Goal: Task Accomplishment & Management: Use online tool/utility

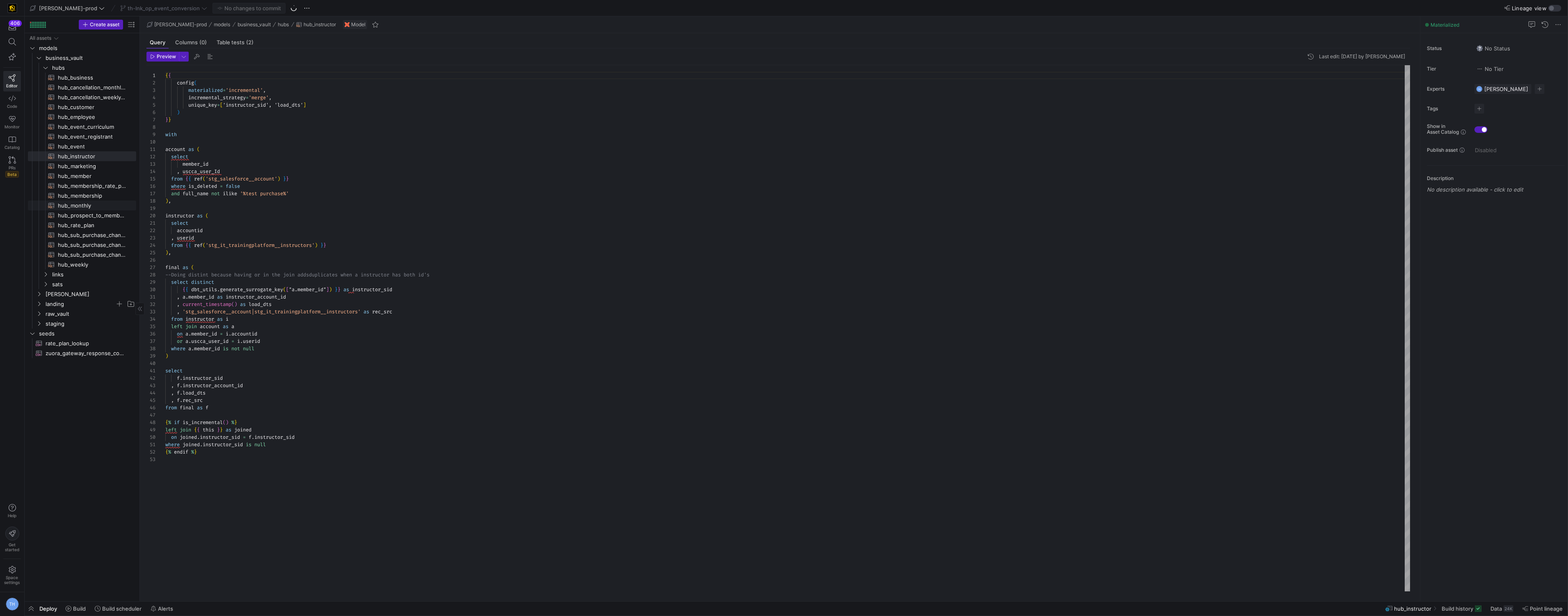
scroll to position [74, 0]
click at [70, 314] on span "raw_vault" at bounding box center [80, 313] width 70 height 9
click at [81, 375] on span "membership" at bounding box center [83, 373] width 63 height 9
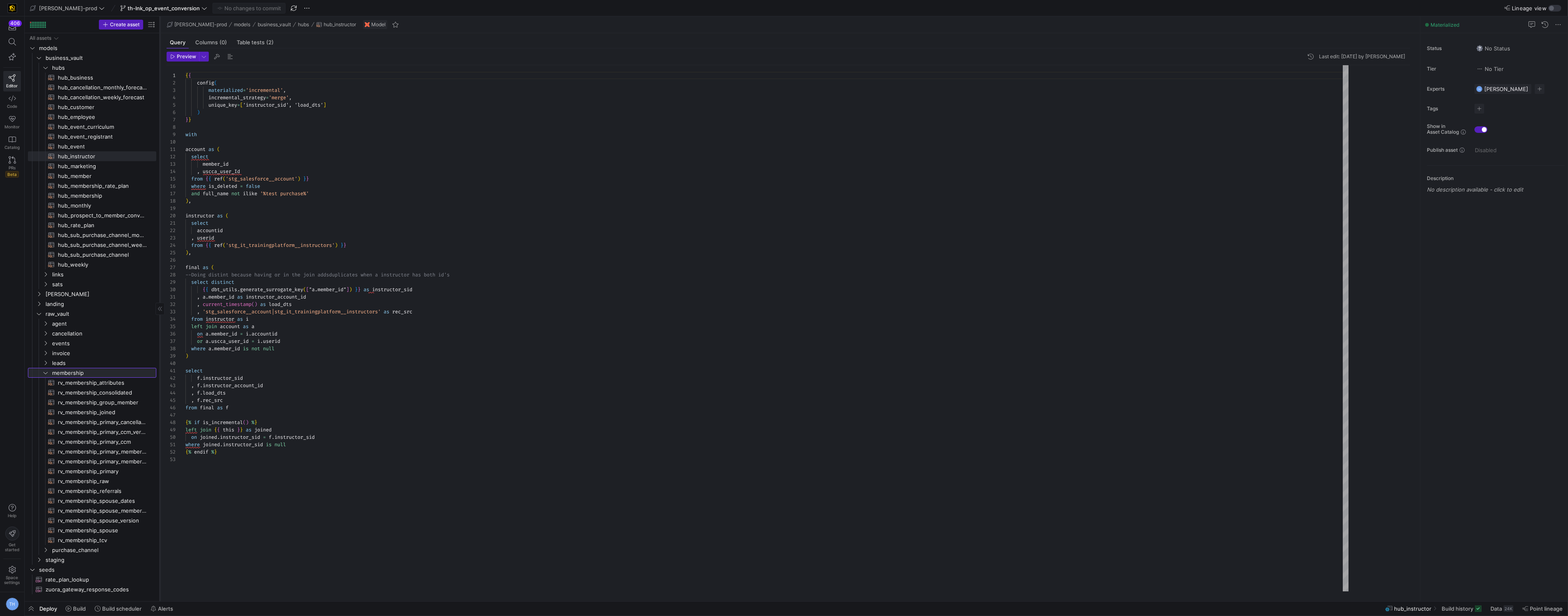
drag, startPoint x: 139, startPoint y: 393, endPoint x: 156, endPoint y: 390, distance: 17.3
click at [160, 390] on div at bounding box center [160, 308] width 1 height 585
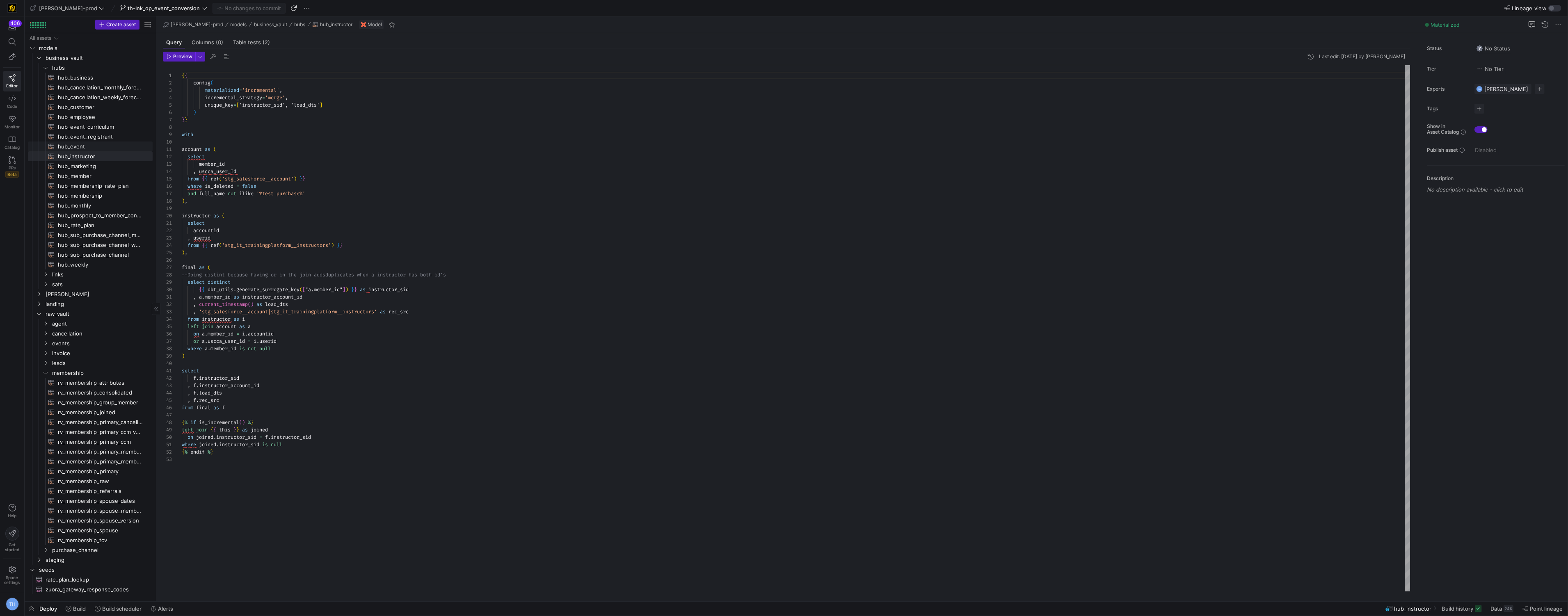
click at [101, 146] on span "hub_event​​​​​​​​​​" at bounding box center [100, 146] width 86 height 9
type textarea "{{ config( materialized='incremental', incremental_strategy='merge', unique_key…"
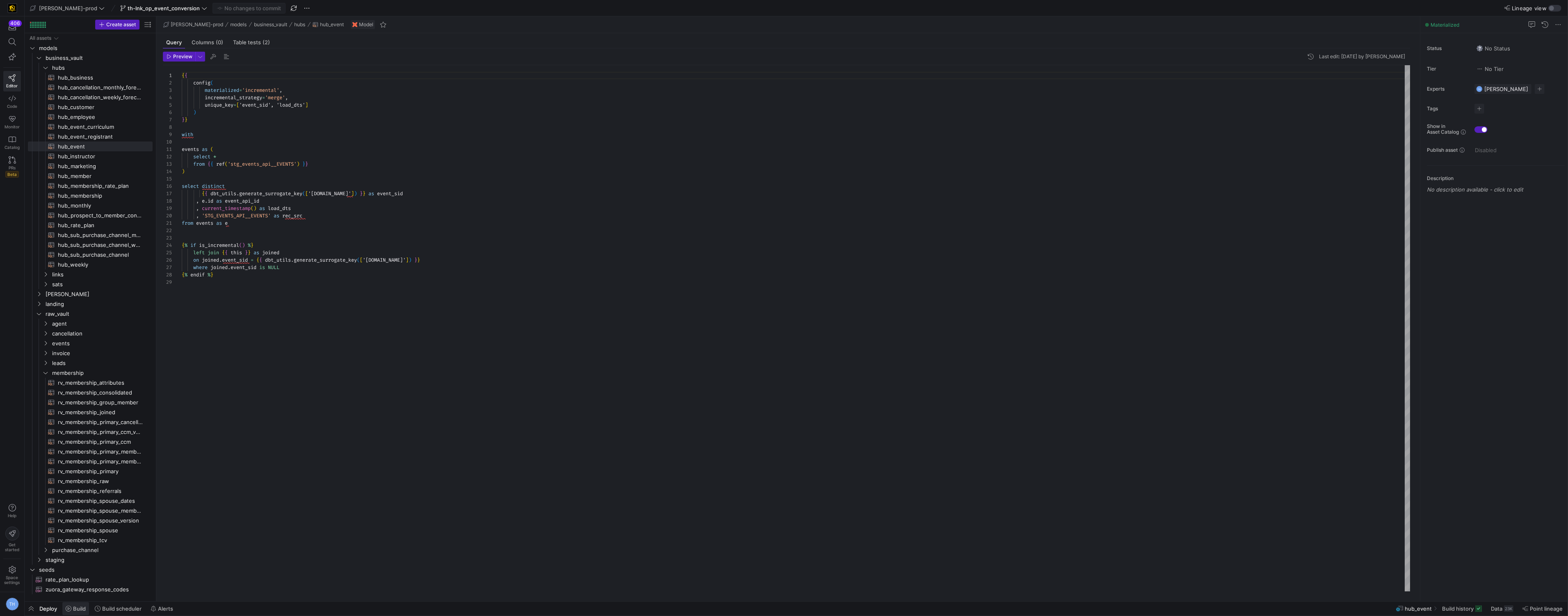
click at [69, 609] on icon at bounding box center [69, 609] width 6 height 6
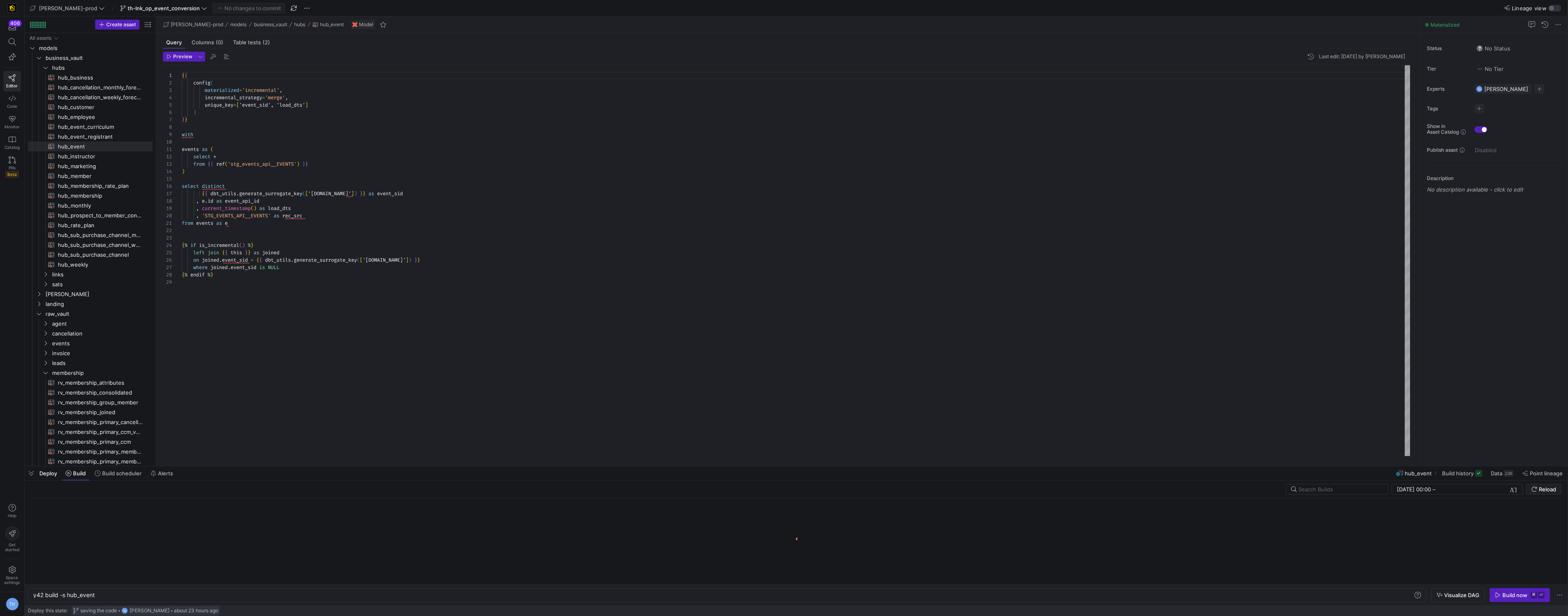
scroll to position [0, 62]
click at [1506, 593] on div "Build now" at bounding box center [1514, 595] width 25 height 6
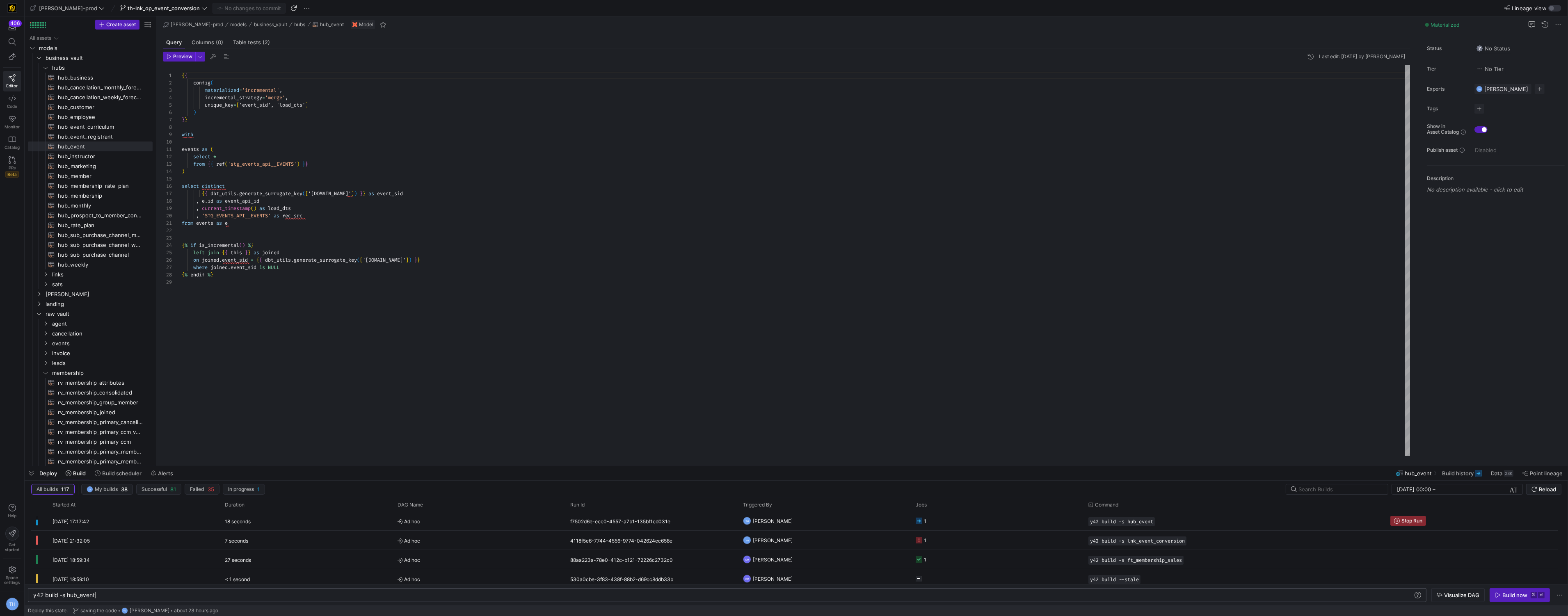
scroll to position [0, 0]
click at [222, 595] on div "y42 build -s hub_event" at bounding box center [723, 595] width 1379 height 6
type textarea "y42 build -s hub_event+"
click at [926, 523] on div "1" at bounding box center [924, 521] width 2 height 19
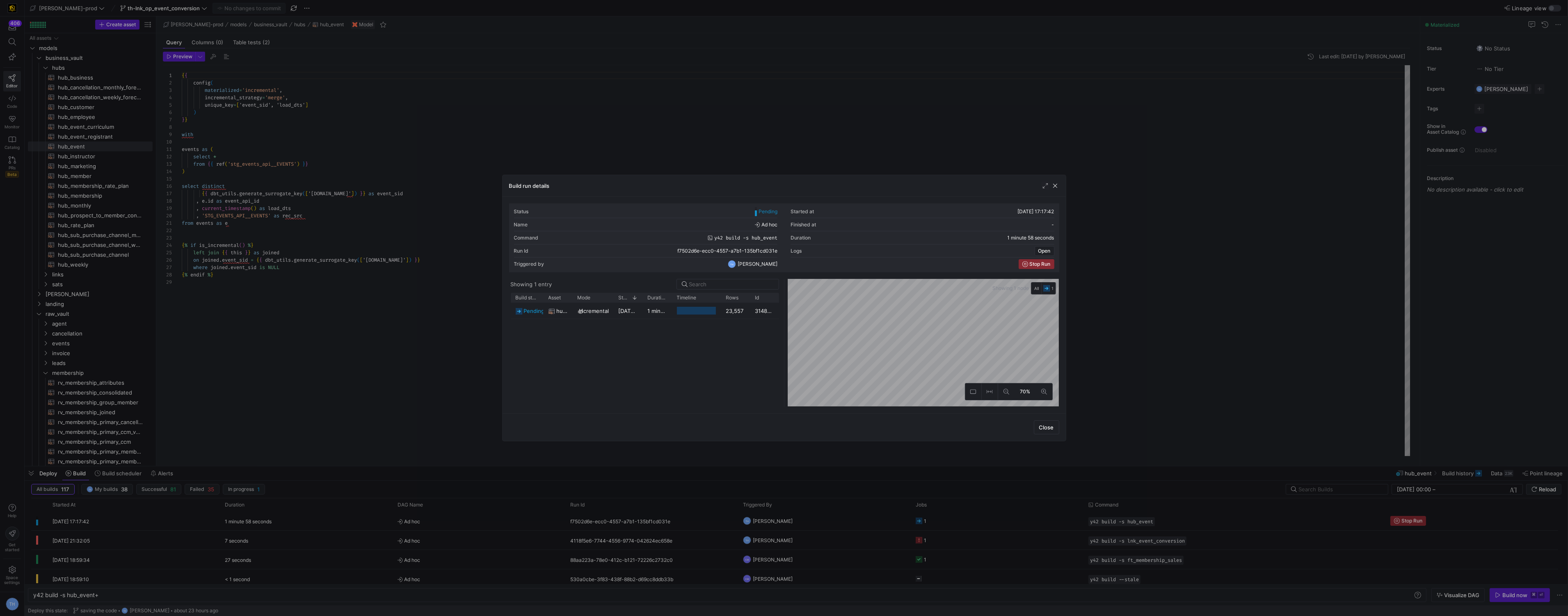
click at [864, 154] on div at bounding box center [784, 308] width 1568 height 616
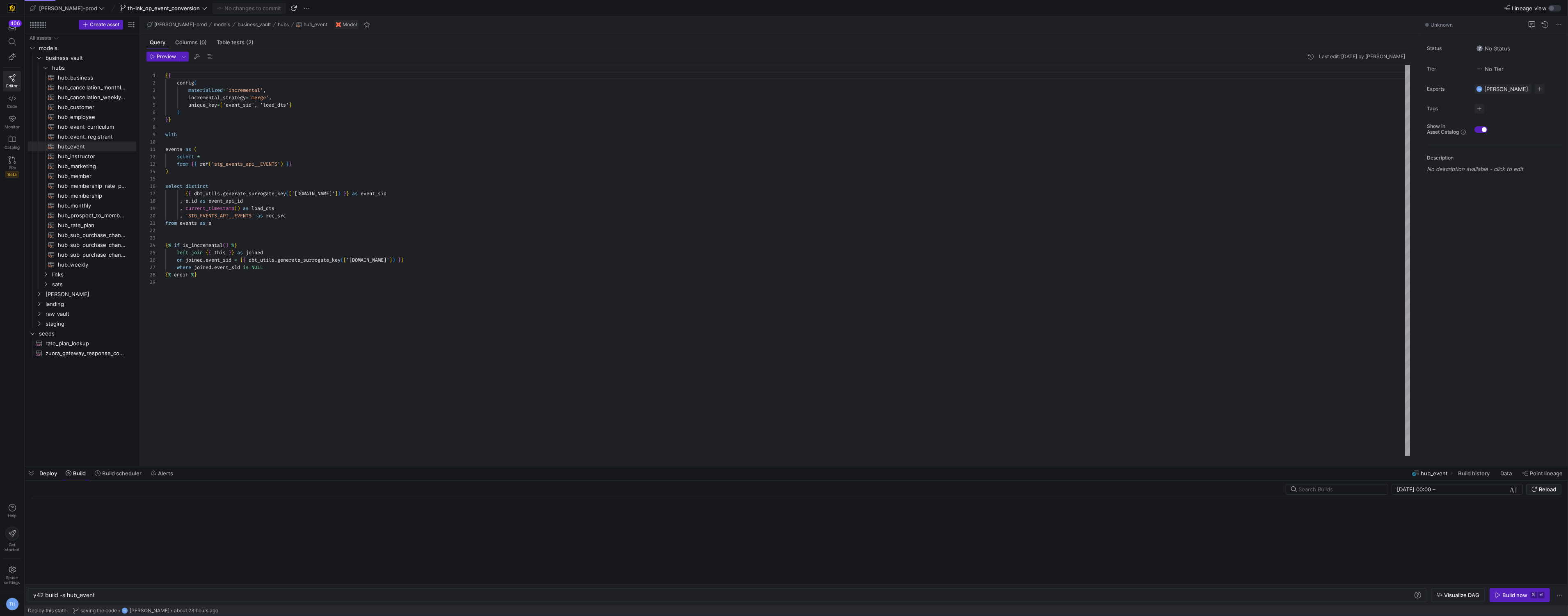
scroll to position [0, 62]
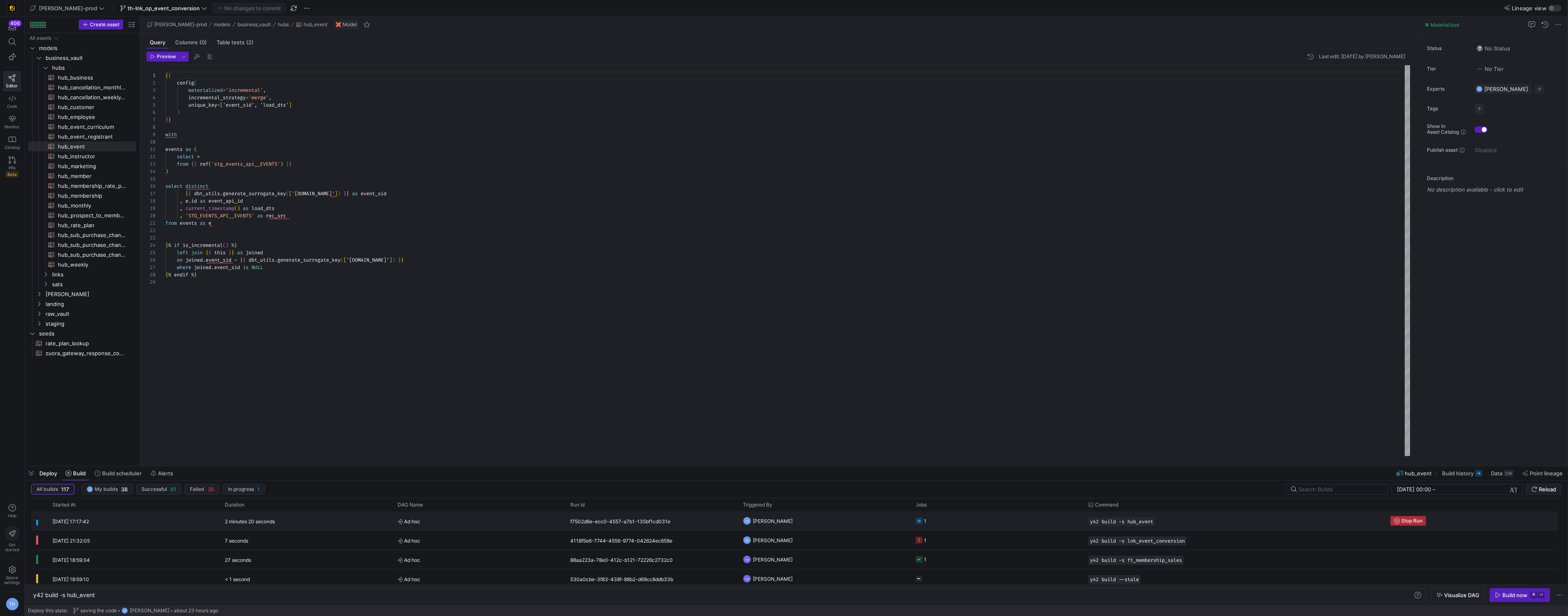
click at [1420, 523] on span "Stop Run" at bounding box center [1412, 521] width 21 height 6
click at [115, 594] on div "y42 build -s hub_event" at bounding box center [723, 595] width 1379 height 6
type textarea "y42 build -s hub_event+"
click at [485, 542] on span "Ad hoc" at bounding box center [479, 540] width 163 height 19
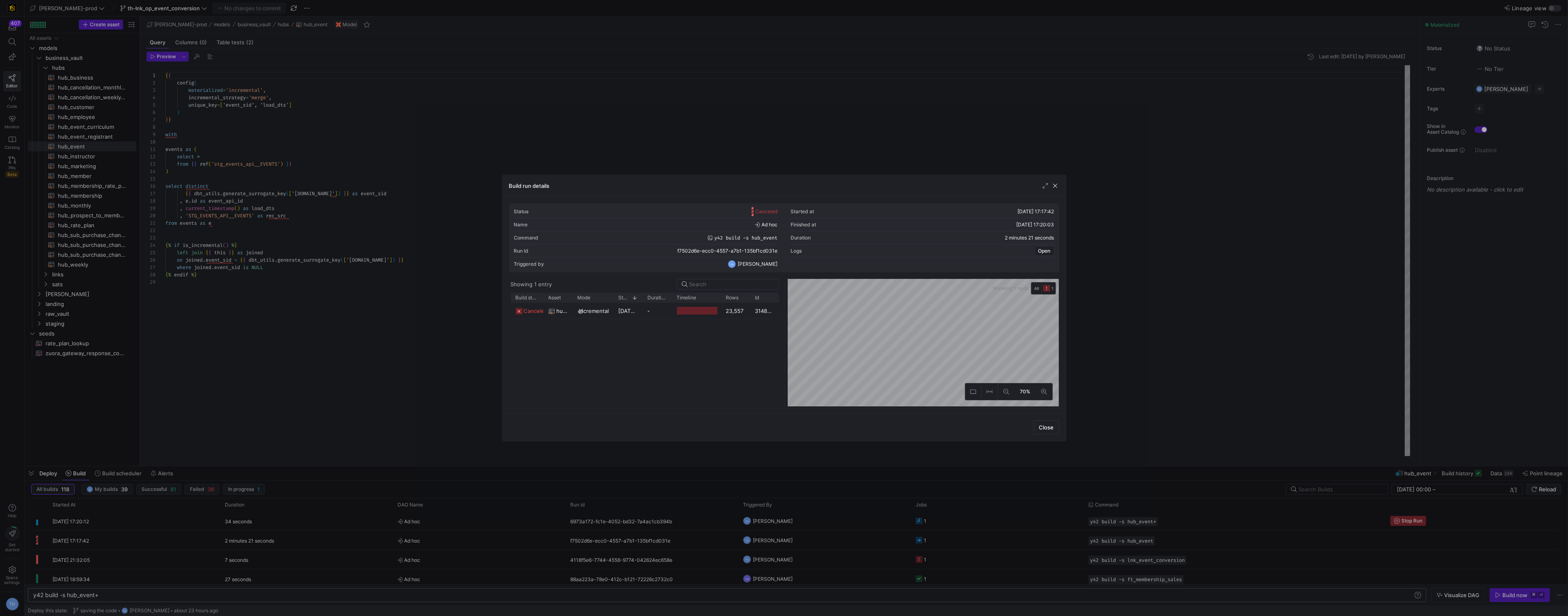
click at [749, 149] on div at bounding box center [784, 308] width 1568 height 616
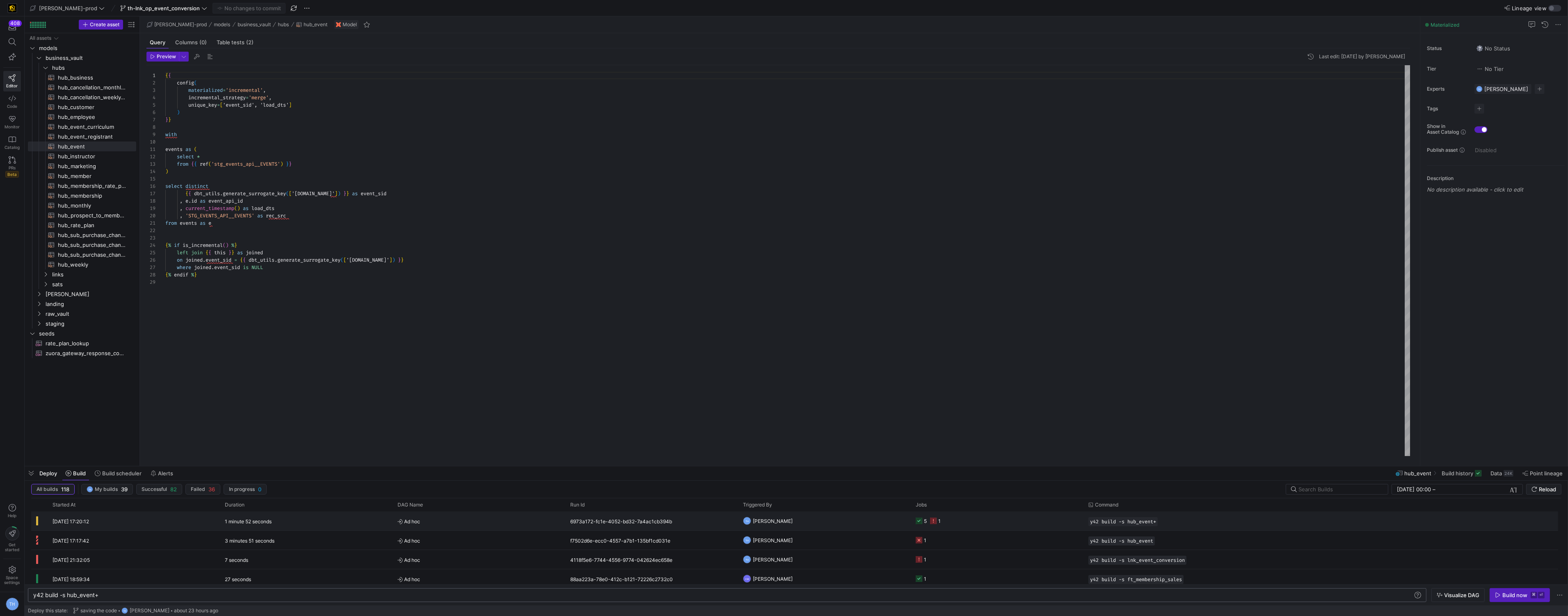
click at [838, 522] on y42-orchestration-triggered-by "TH Tommy Huelhorst" at bounding box center [824, 521] width 163 height 18
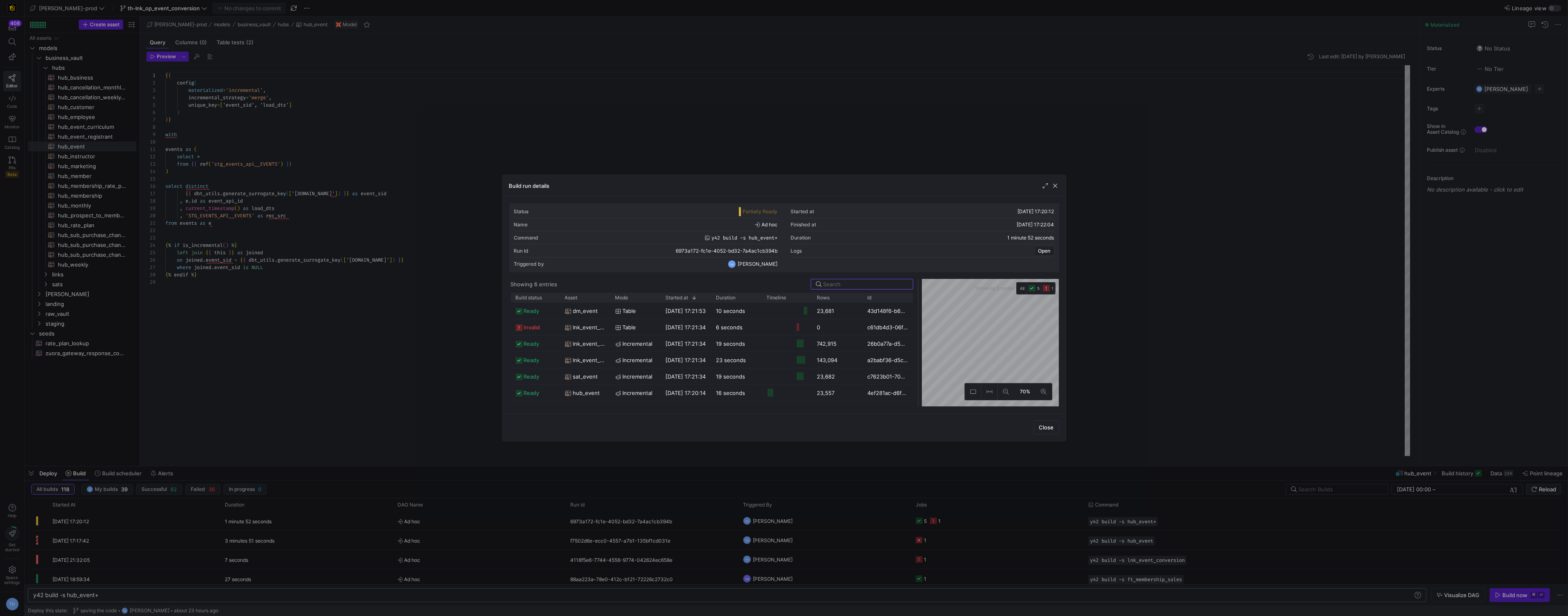
drag, startPoint x: 784, startPoint y: 318, endPoint x: 919, endPoint y: 296, distance: 136.8
click at [919, 296] on div at bounding box center [918, 342] width 4 height 128
click at [848, 310] on div "23,681" at bounding box center [837, 310] width 50 height 16
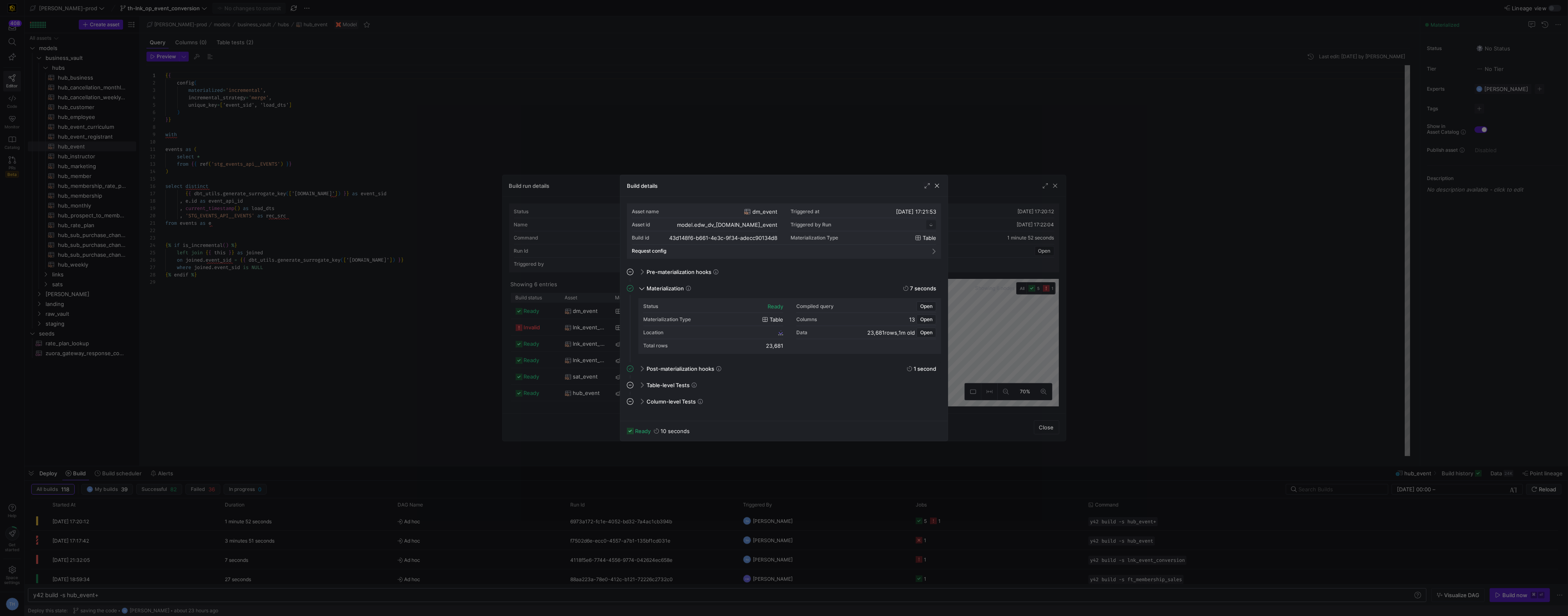
scroll to position [74, 0]
click at [686, 107] on div at bounding box center [784, 308] width 1568 height 616
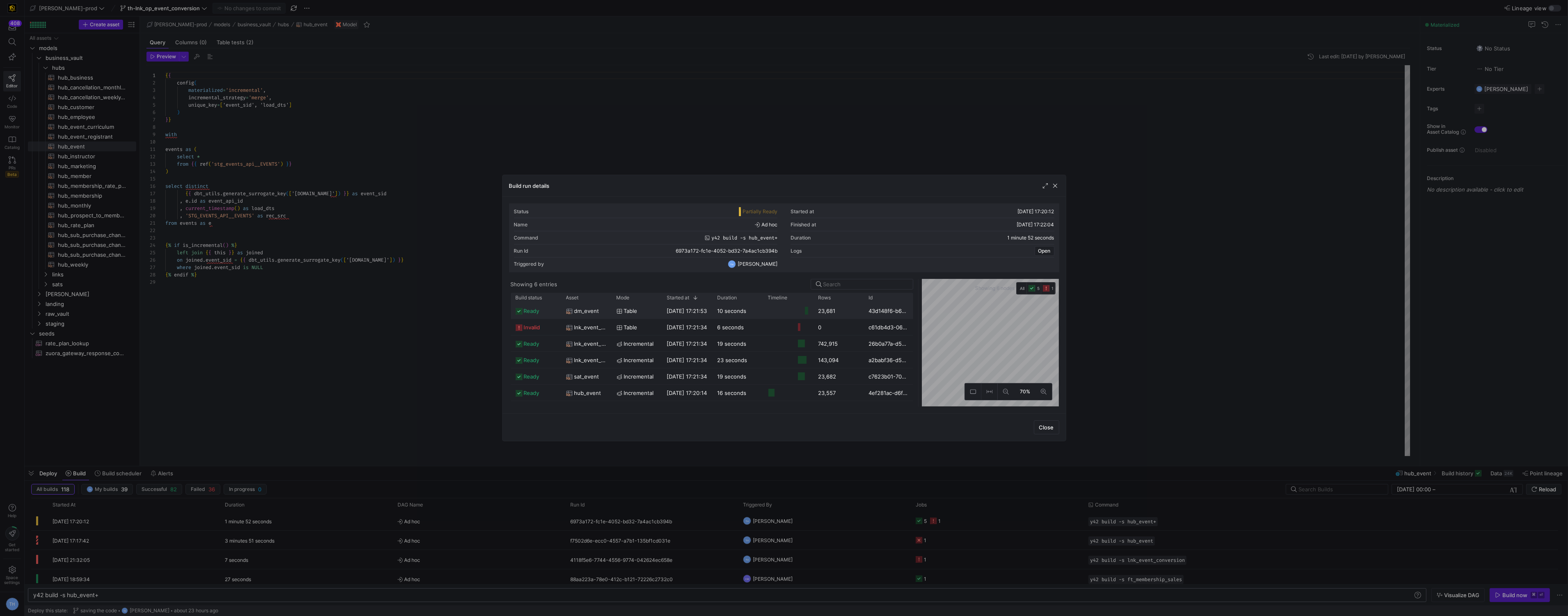
click at [750, 314] on div "10 seconds" at bounding box center [737, 310] width 50 height 16
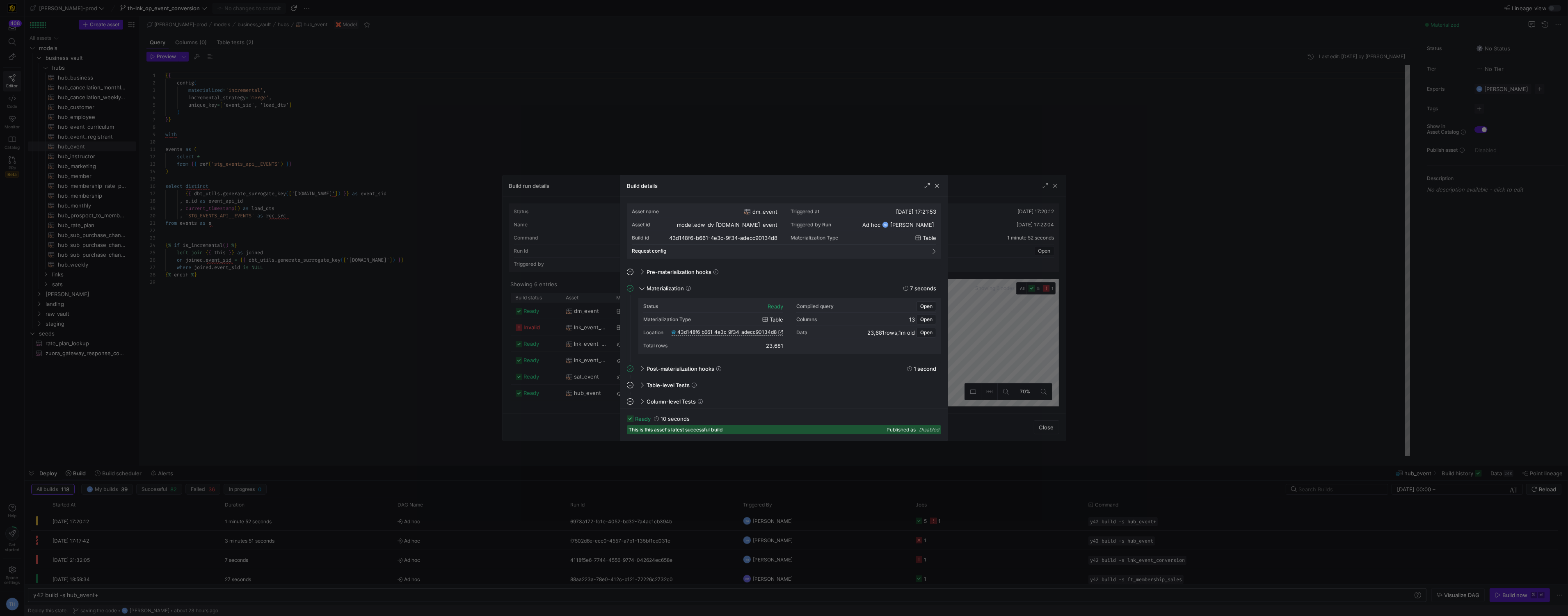
click at [757, 332] on span "43d148f6_b661_4e3c_9f34_adecc90134d8" at bounding box center [727, 332] width 99 height 6
click at [550, 88] on div at bounding box center [784, 308] width 1568 height 616
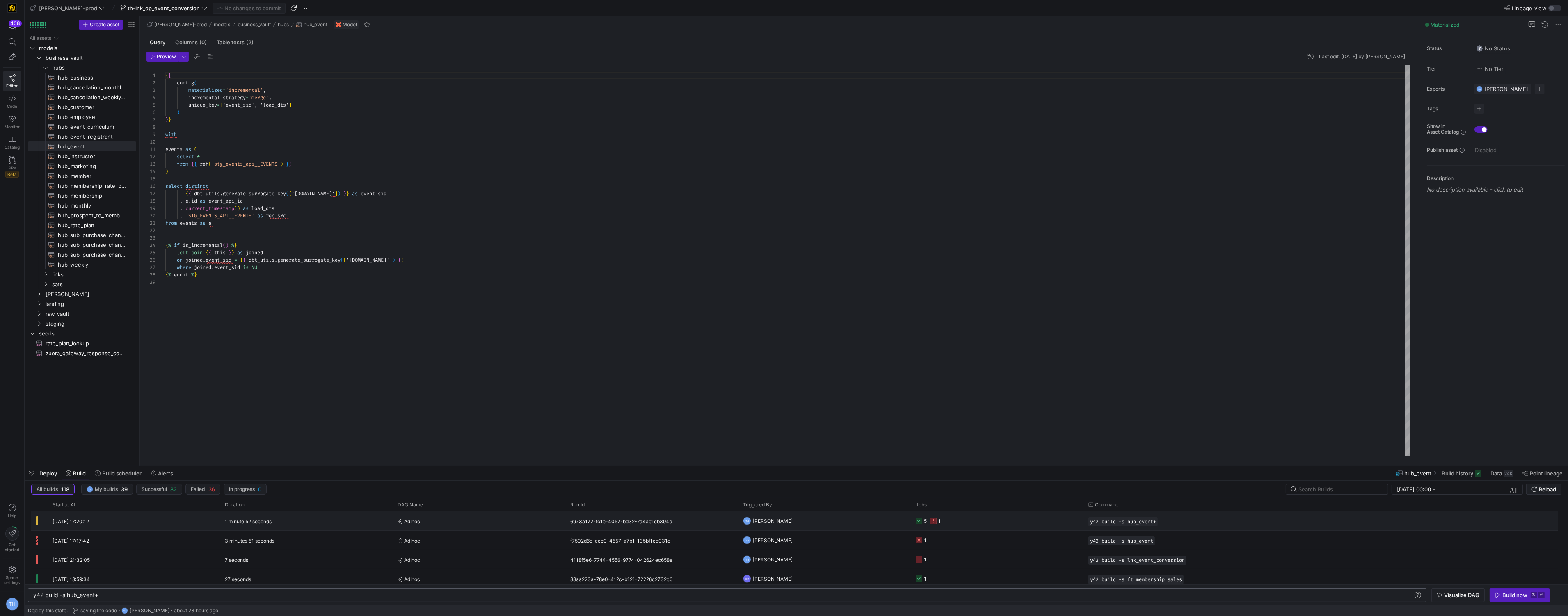
click at [498, 515] on span "Ad hoc" at bounding box center [479, 521] width 163 height 19
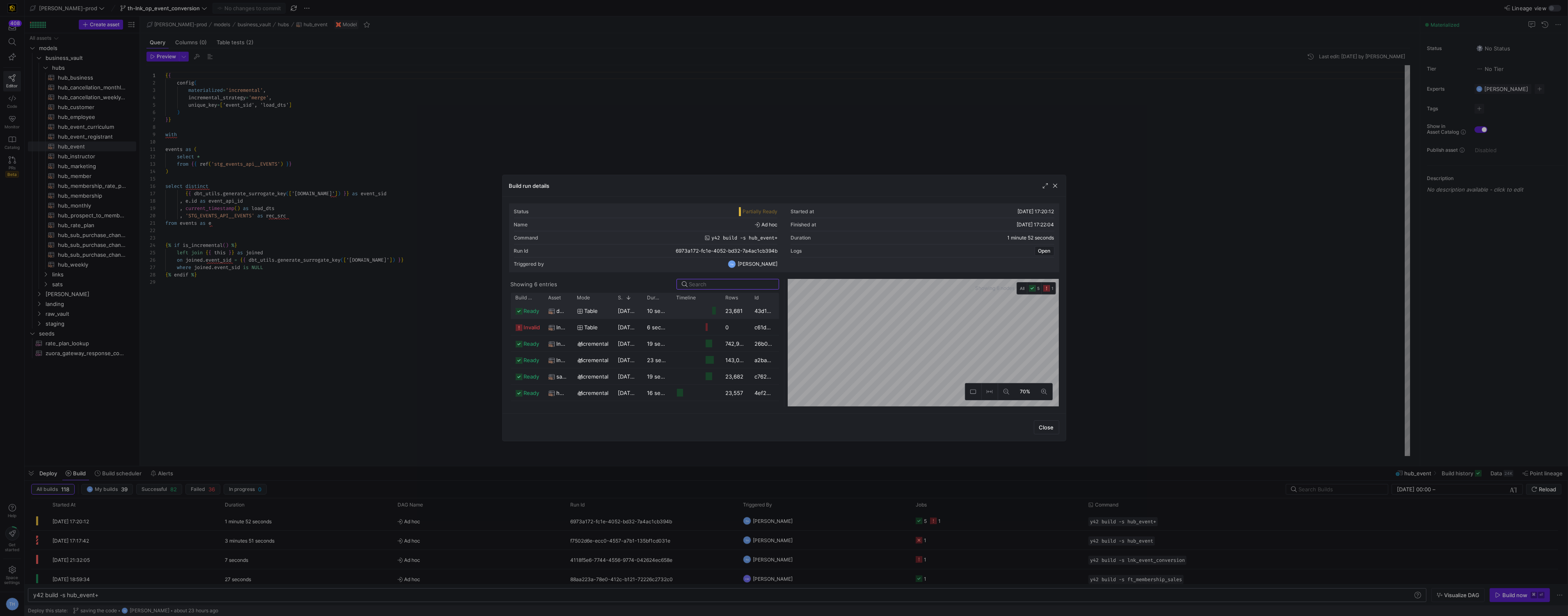
click at [670, 308] on y42-duration "10 seconds" at bounding box center [661, 310] width 29 height 6
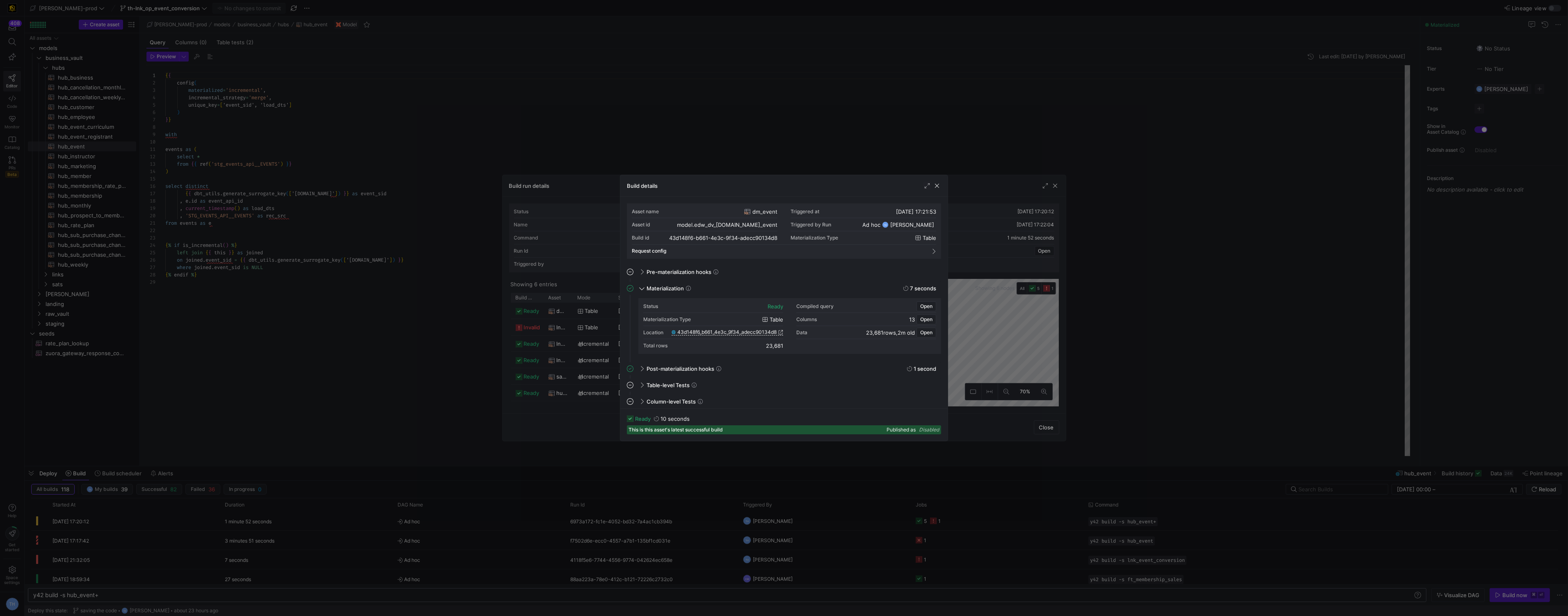
click at [779, 346] on div "23,681" at bounding box center [774, 345] width 17 height 6
copy mat-accordion "23,681"
click at [344, 144] on div at bounding box center [784, 308] width 1568 height 616
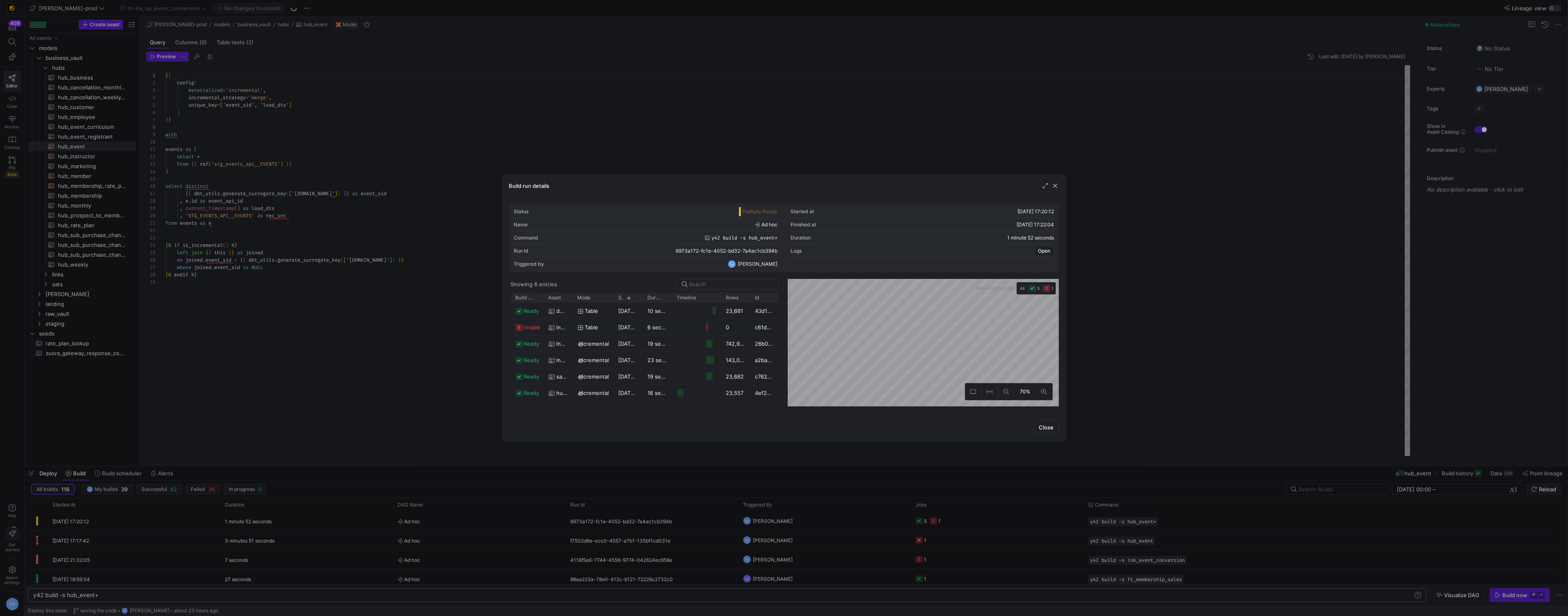
click at [344, 144] on div at bounding box center [784, 308] width 1568 height 616
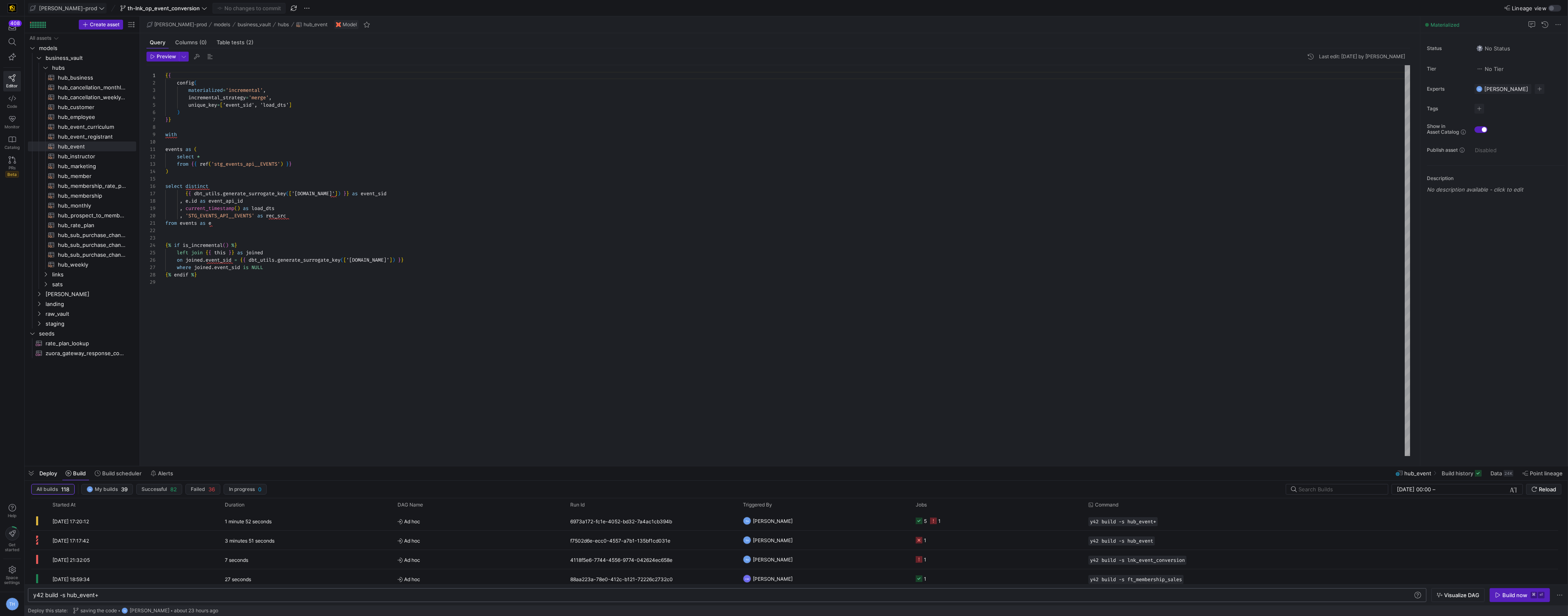
click at [80, 5] on span "[PERSON_NAME]-prod" at bounding box center [67, 8] width 75 height 6
click at [80, 83] on span "y42-dd" at bounding box center [74, 83] width 81 height 6
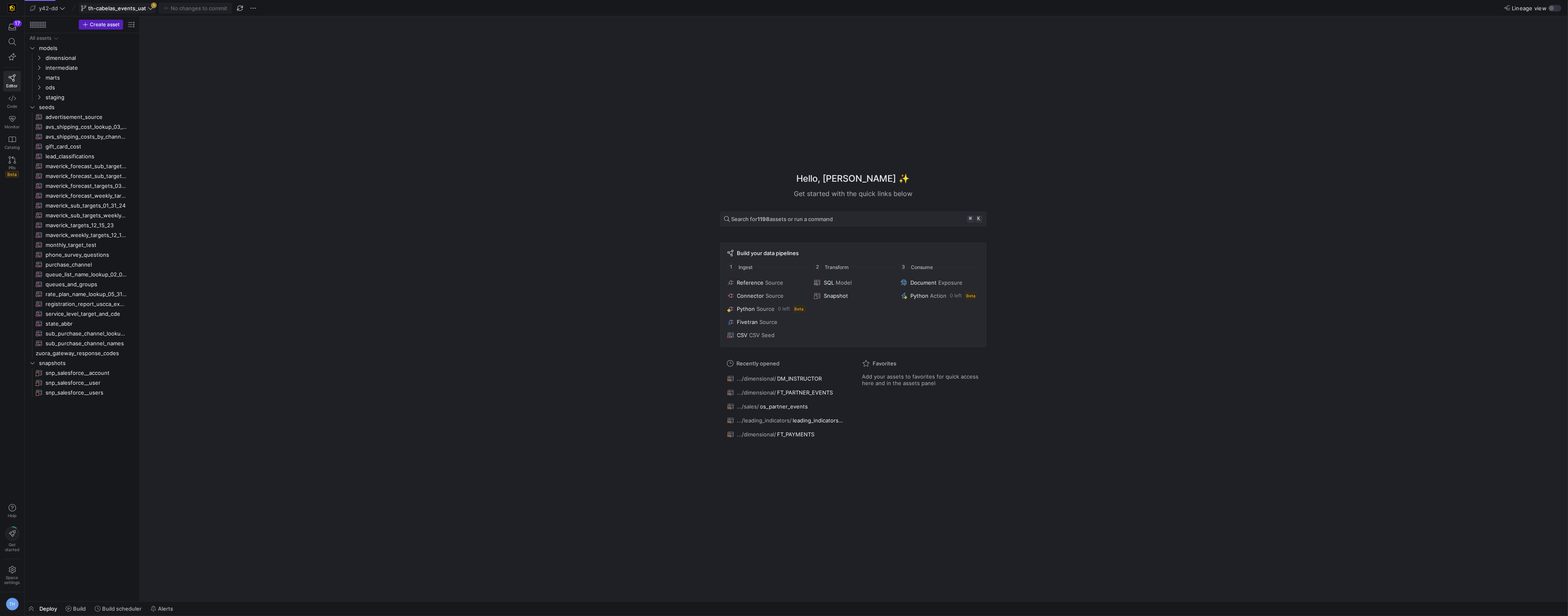
click at [143, 9] on span "th-cabelas_events_uat" at bounding box center [117, 8] width 58 height 6
click at [153, 59] on span "Merge changes from main" at bounding box center [128, 61] width 66 height 6
click at [74, 59] on span "dimensional" at bounding box center [80, 57] width 70 height 9
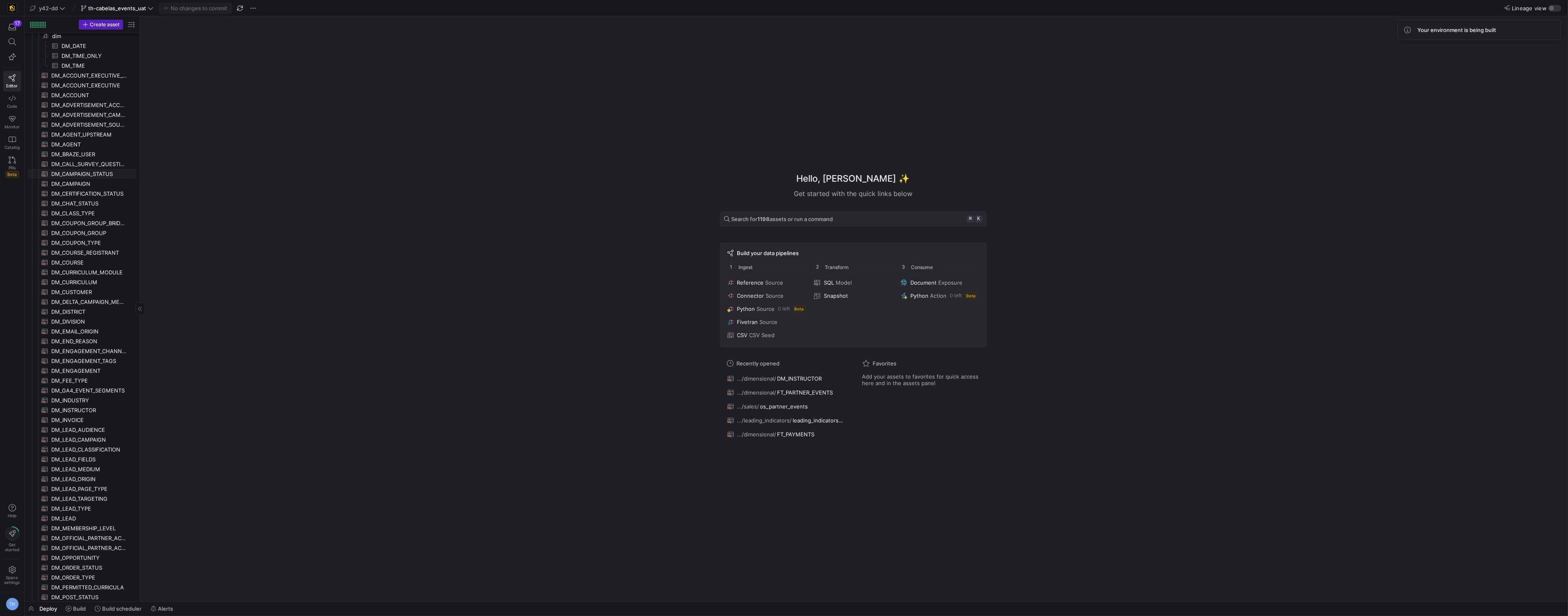
scroll to position [34, 0]
click at [91, 257] on span "DM_COURSE​​​​​​​​​​" at bounding box center [88, 260] width 76 height 9
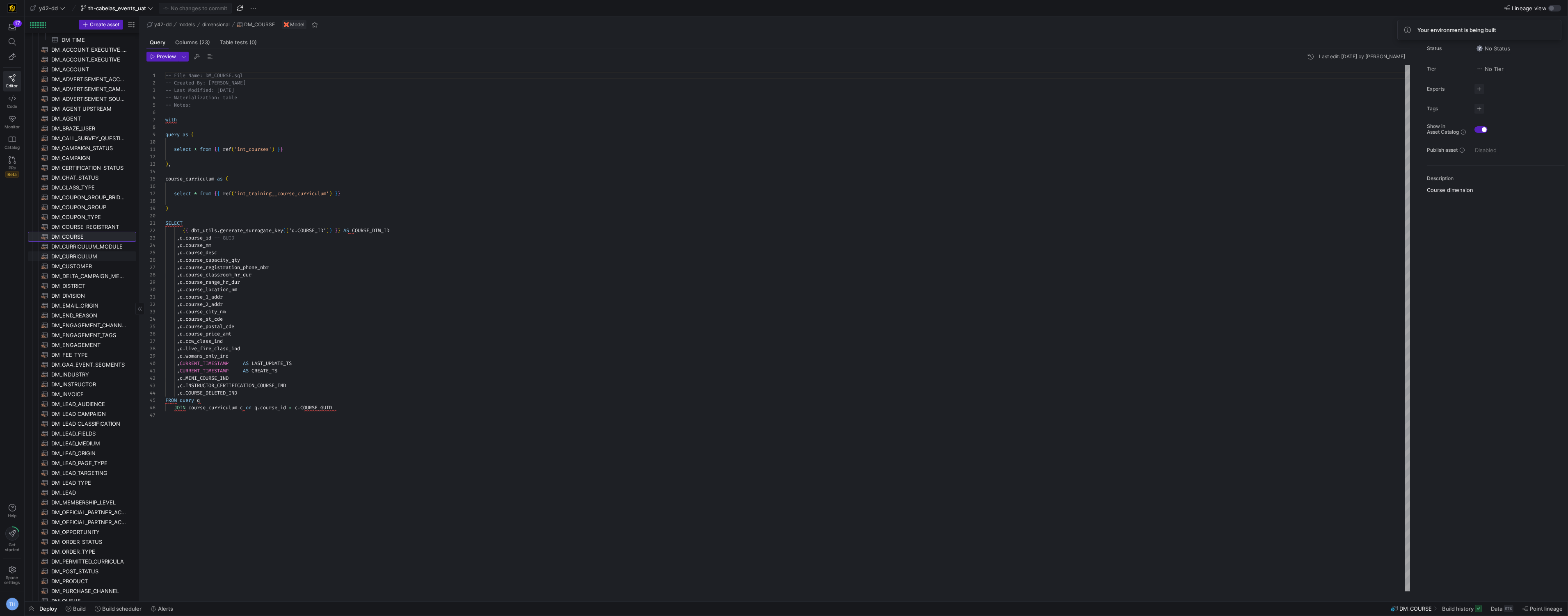
scroll to position [58, 0]
click at [83, 158] on span "DM_CAMPAIGN​​​​​​​​​​" at bounding box center [88, 157] width 76 height 9
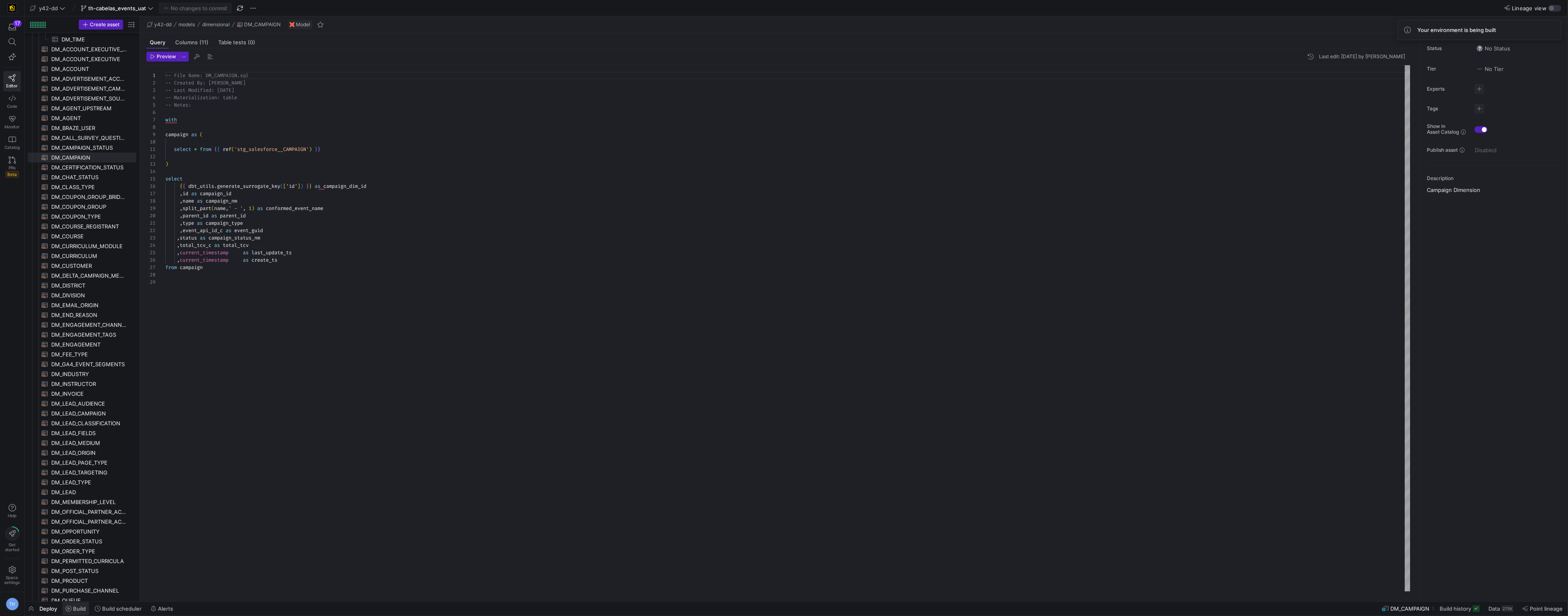
click at [79, 606] on span "Build" at bounding box center [79, 608] width 13 height 6
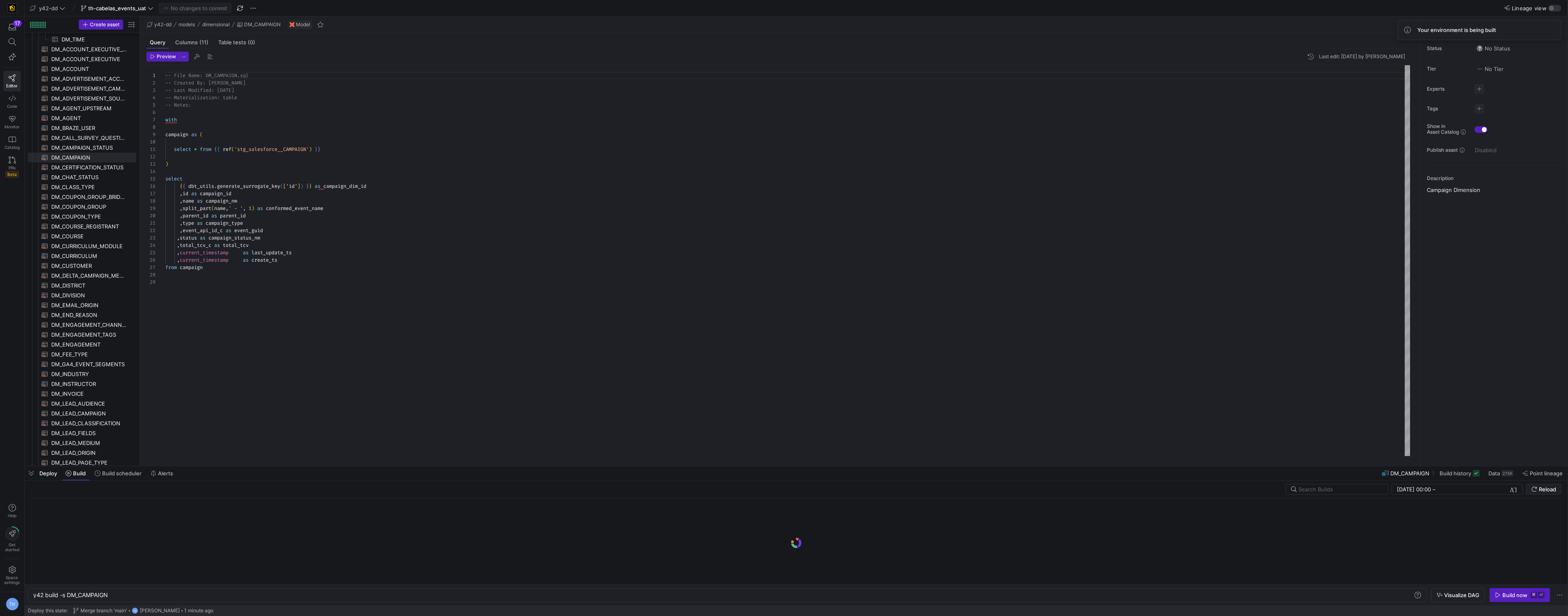
scroll to position [0, 76]
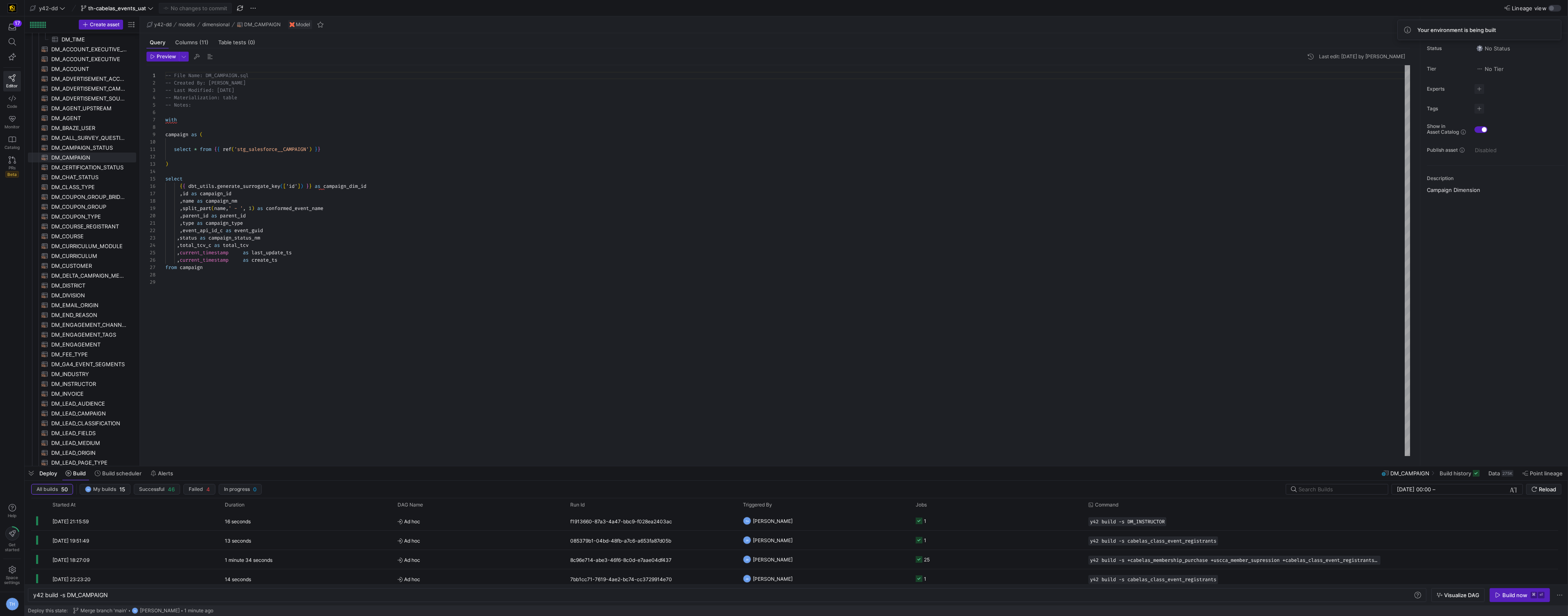
click at [1507, 592] on div "Build now" at bounding box center [1514, 595] width 25 height 6
click at [83, 260] on span "DM_CURRICULUM​​​​​​​​​​" at bounding box center [88, 256] width 76 height 9
type textarea "-- File Name: DM_CURRICULUM.sql -- Created By: Bret Harvestine -- Last Modified…"
type textarea "y42 build -s DM_CURRICULUM"
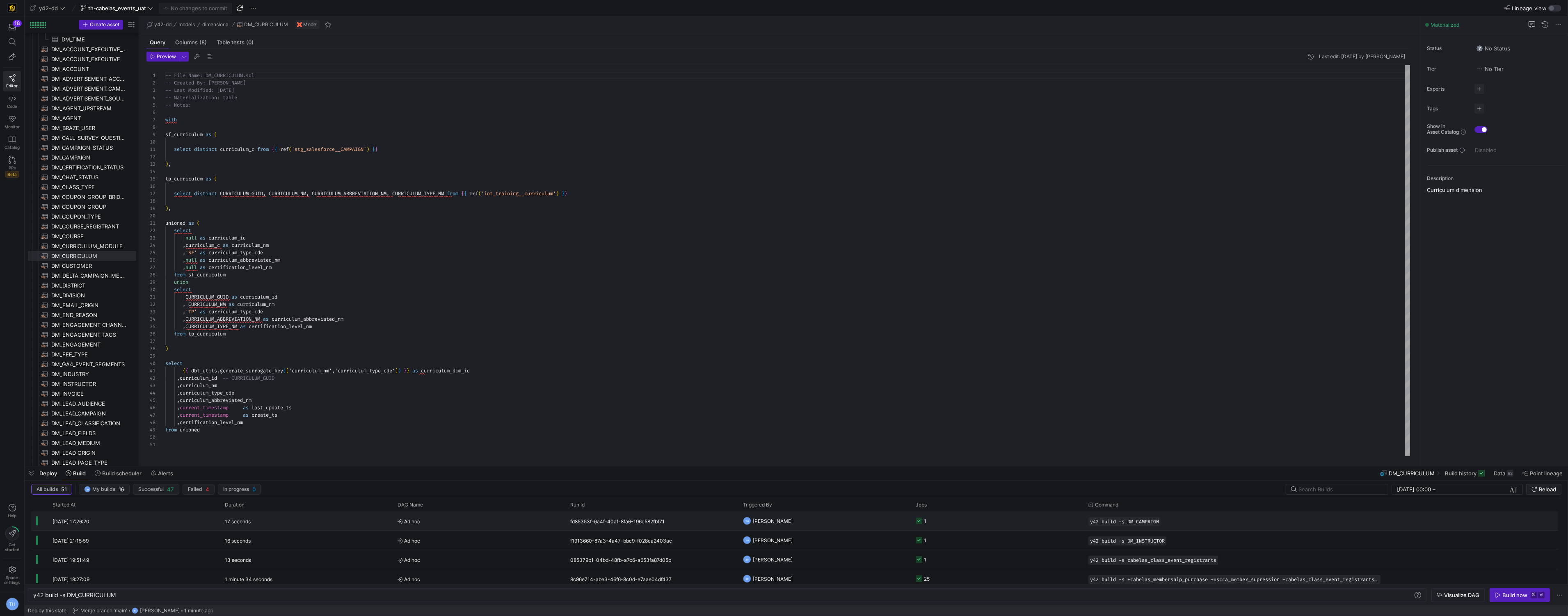
click at [977, 524] on y42-job-status-cell-renderer "1" at bounding box center [997, 521] width 163 height 18
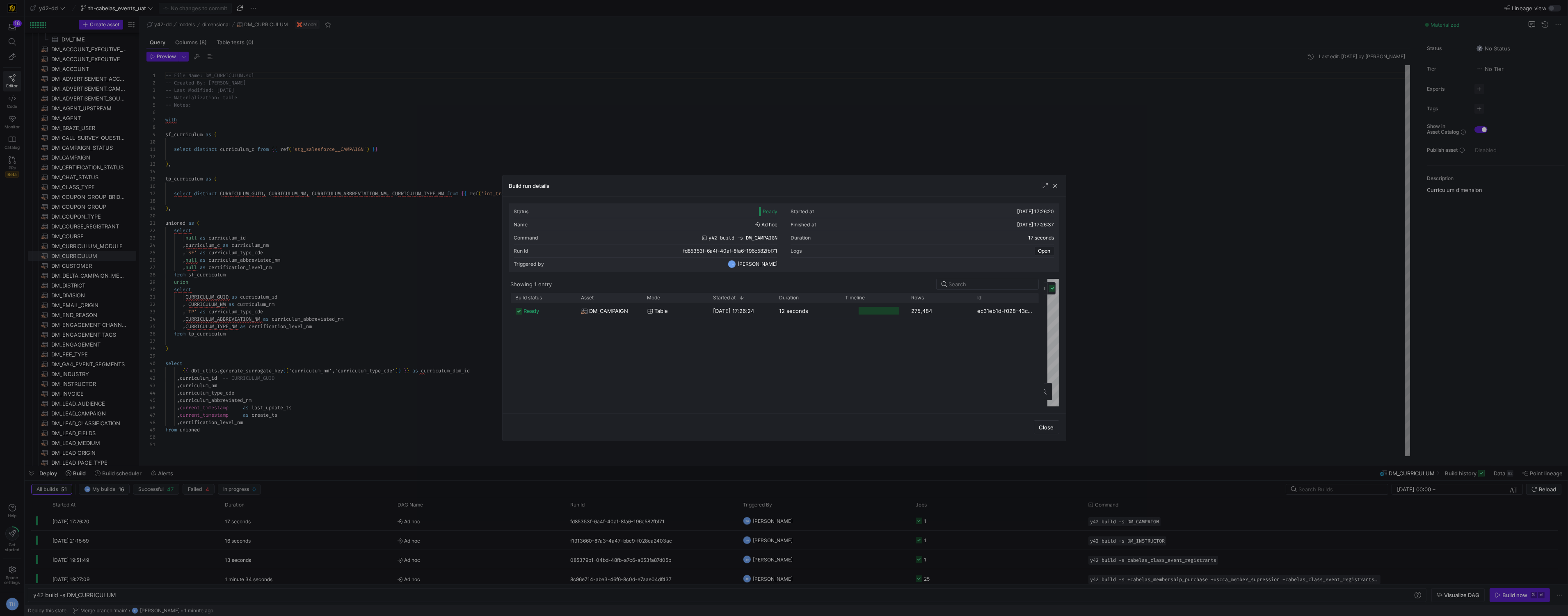
drag, startPoint x: 785, startPoint y: 301, endPoint x: 1045, endPoint y: 296, distance: 260.0
click at [1045, 296] on as-split "Showing 1 entry Drag here to set row groups Drag here to set column labels Buil…" at bounding box center [784, 342] width 550 height 128
click at [613, 37] on div at bounding box center [784, 308] width 1568 height 616
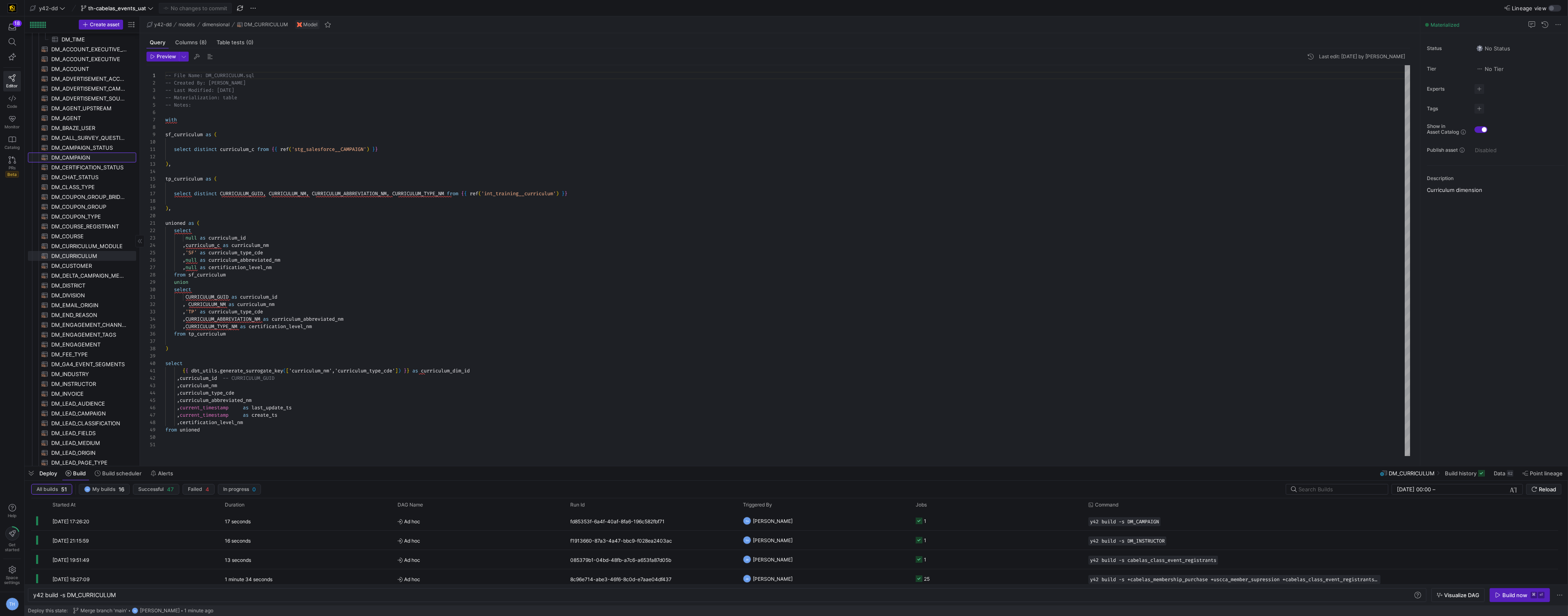
click at [88, 157] on span "DM_CAMPAIGN​​​​​​​​​​" at bounding box center [88, 157] width 76 height 9
type textarea "-- File Name: DM_CAMPAIGN.sql -- Created By: Bret Harvestine -- Last Modified: …"
type textarea "y42 build -s DM_CAMPAIGN"
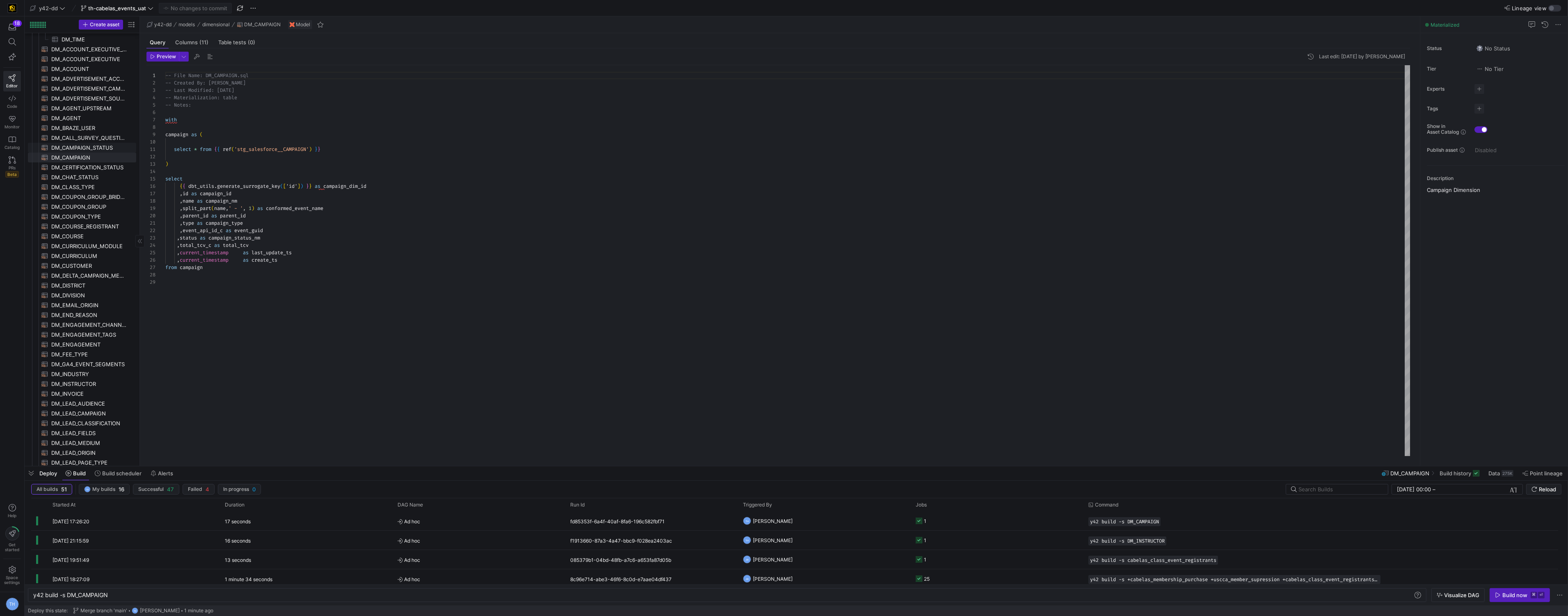
click at [108, 143] on span "DM_CAMPAIGN_STATUS​​​​​​​​​​" at bounding box center [88, 147] width 76 height 9
type textarea "-- File Name: DM_CAMPAIGN_STATUS.sql -- Created By: Bret Harvestine -- Last Mod…"
type textarea "y42 build -s DM_CAMPAIGN_STATUS"
click at [96, 159] on span "DM_CAMPAIGN​​​​​​​​​​" at bounding box center [88, 157] width 76 height 9
type textarea "-- File Name: DM_CAMPAIGN.sql -- Created By: Bret Harvestine -- Last Modified: …"
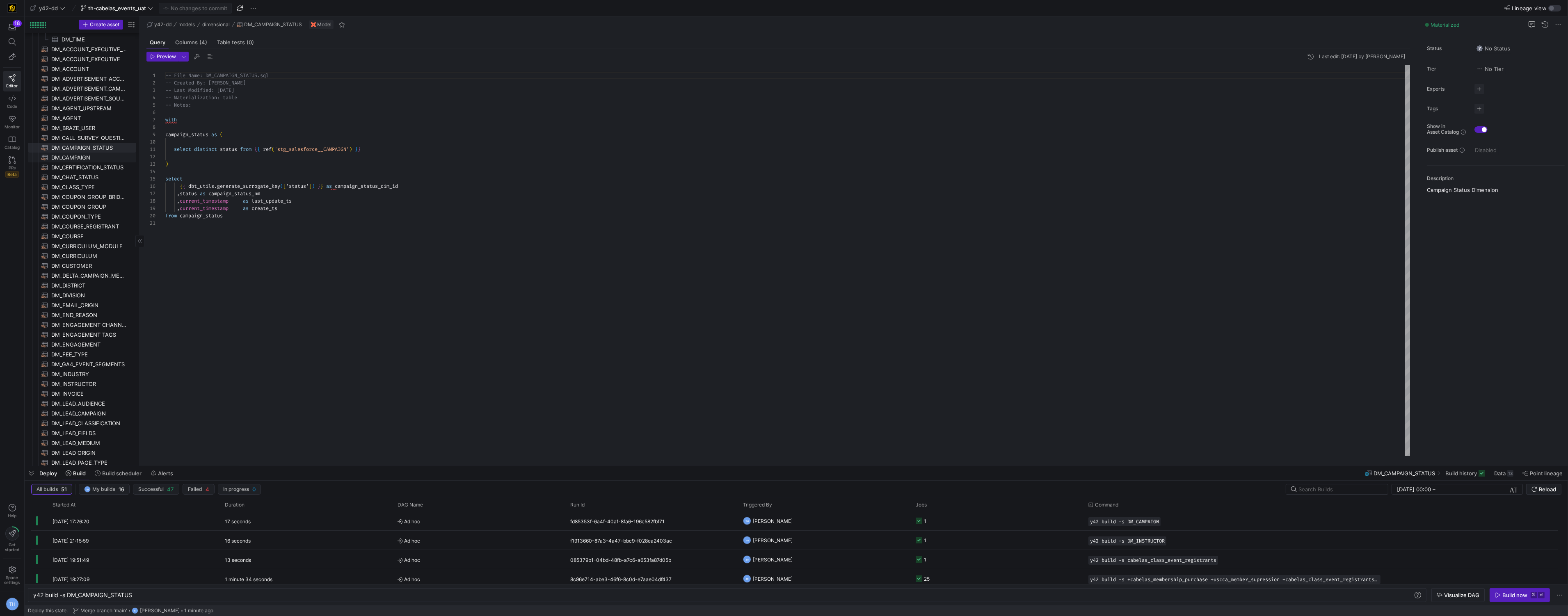
type textarea "y42 build -s DM_CAMPAIGN"
click at [97, 147] on span "DM_CAMPAIGN_STATUS​​​​​​​​​​" at bounding box center [88, 147] width 76 height 9
type textarea "-- File Name: DM_CAMPAIGN_STATUS.sql -- Created By: Bret Harvestine -- Last Mod…"
type textarea "y42 build -s DM_CAMPAIGN_STATUS"
click at [95, 154] on span "DM_CAMPAIGN​​​​​​​​​​" at bounding box center [88, 157] width 76 height 9
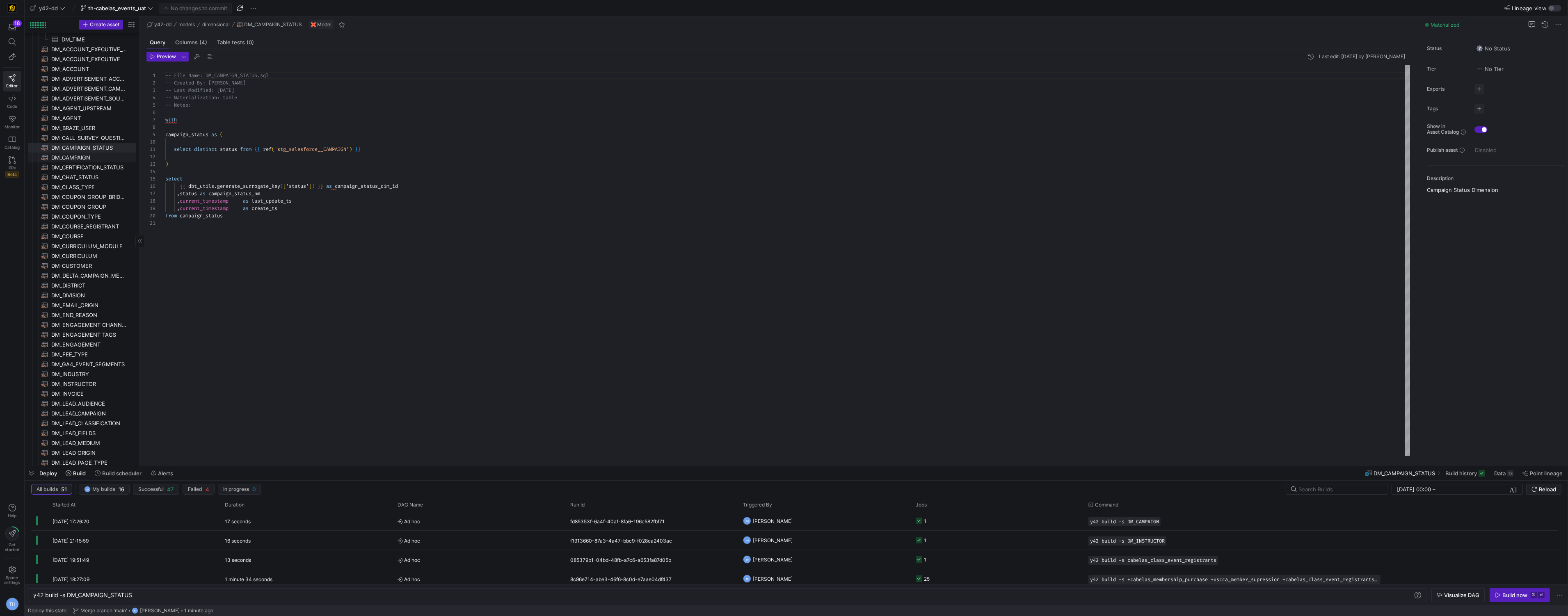
type textarea "-- File Name: DM_CAMPAIGN.sql -- Created By: Bret Harvestine -- Last Modified: …"
type textarea "y42 build -s DM_CAMPAIGN"
click at [95, 147] on span "DM_CAMPAIGN_STATUS​​​​​​​​​​" at bounding box center [88, 147] width 76 height 9
type textarea "-- File Name: DM_CAMPAIGN_STATUS.sql -- Created By: Bret Harvestine -- Last Mod…"
type textarea "y42 build -s DM_CAMPAIGN_STATUS"
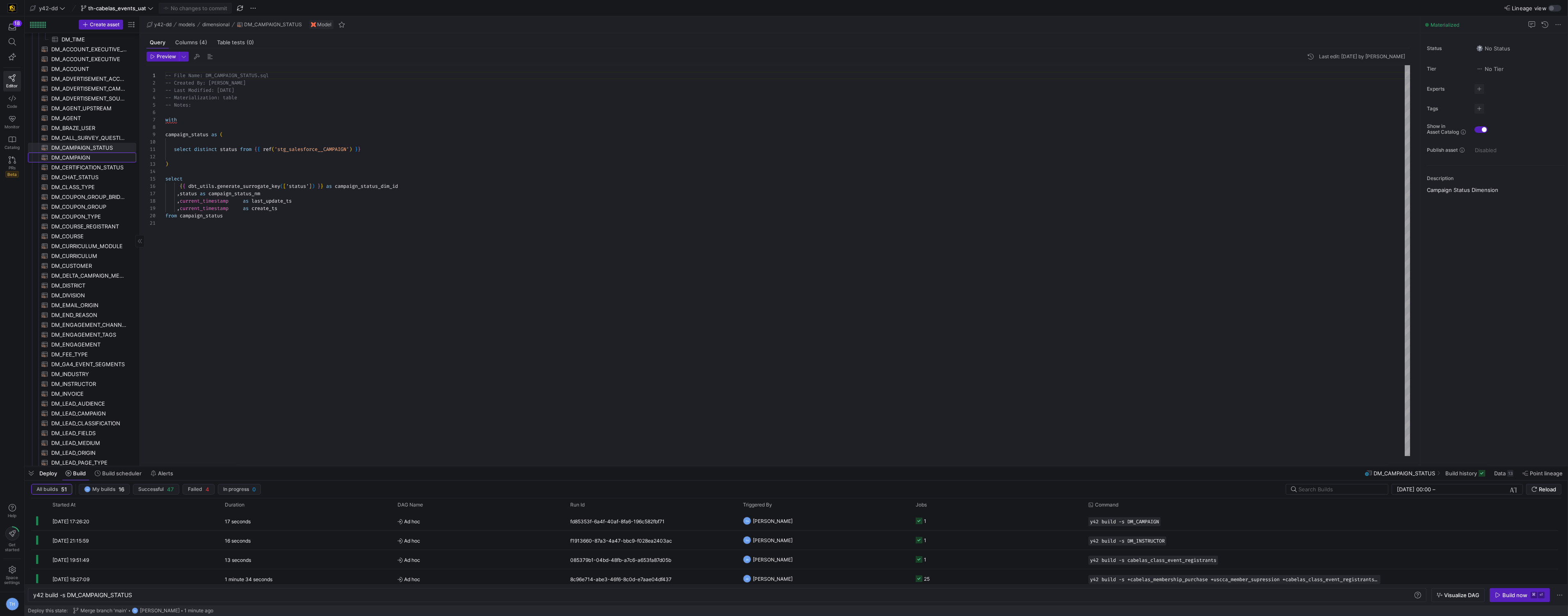
click at [93, 153] on span "DM_CAMPAIGN​​​​​​​​​​" at bounding box center [88, 157] width 76 height 9
type textarea "-- File Name: DM_CAMPAIGN.sql -- Created By: Bret Harvestine -- Last Modified: …"
type textarea "y42 build -s DM_CAMPAIGN"
click at [94, 147] on span "DM_CAMPAIGN_STATUS​​​​​​​​​​" at bounding box center [88, 147] width 76 height 9
type textarea "-- File Name: DM_CAMPAIGN_STATUS.sql -- Created By: Bret Harvestine -- Last Mod…"
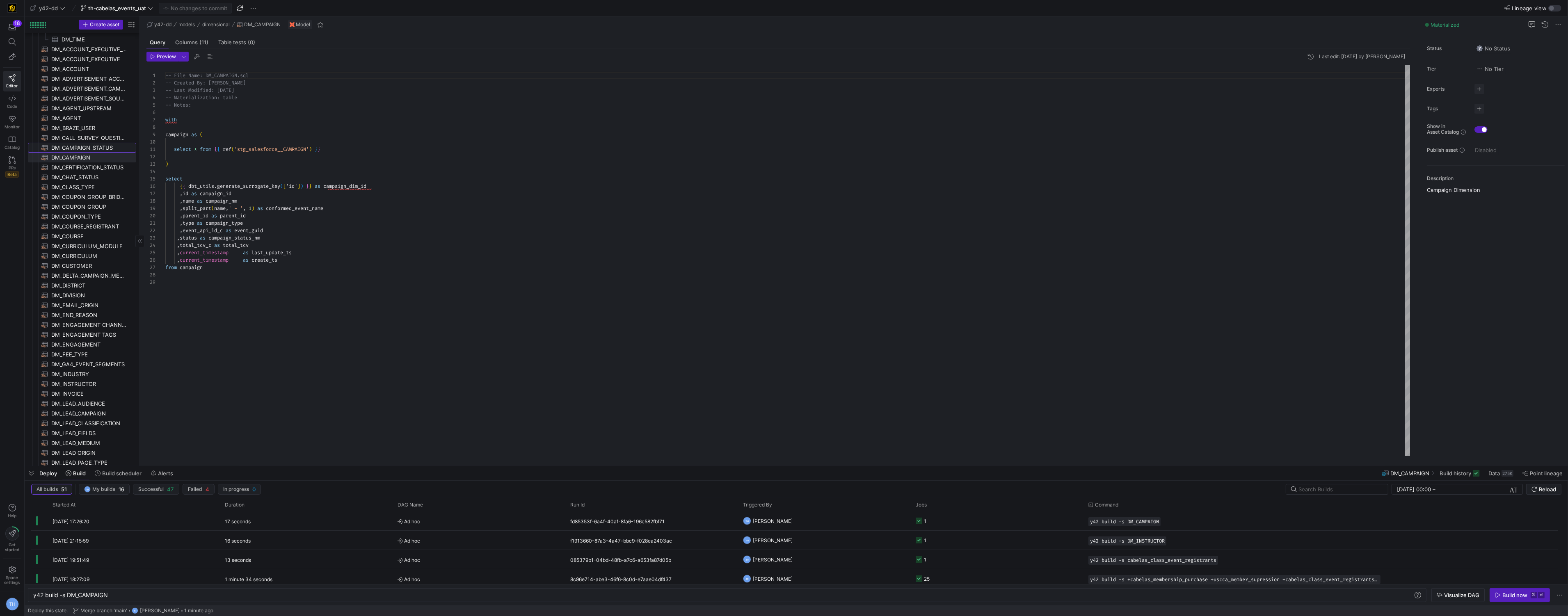
type textarea "y42 build -s DM_CAMPAIGN_STATUS"
click at [91, 154] on span "DM_CAMPAIGN​​​​​​​​​​" at bounding box center [88, 157] width 76 height 9
type textarea "-- File Name: DM_CAMPAIGN.sql -- Created By: Bret Harvestine -- Last Modified: …"
type textarea "y42 build -s DM_CAMPAIGN"
